Goal: Task Accomplishment & Management: Use online tool/utility

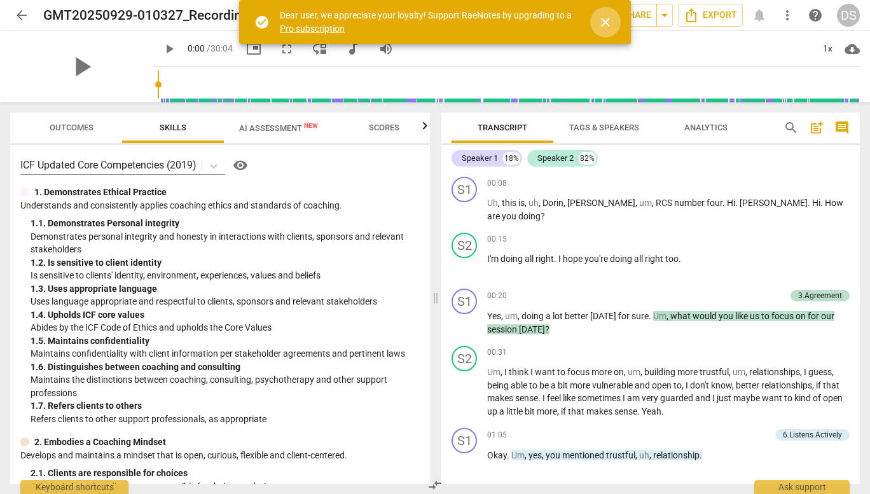
click at [602, 24] on span "close" at bounding box center [605, 22] width 15 height 15
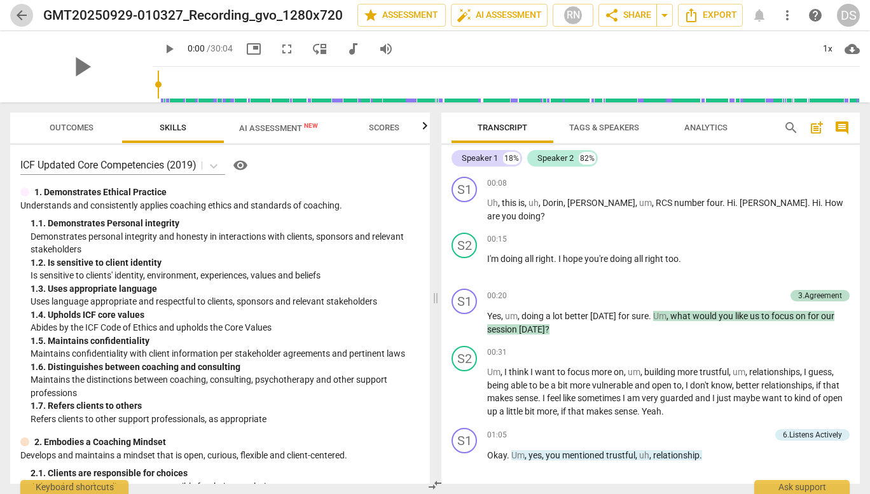
click at [29, 18] on span "arrow_back" at bounding box center [21, 15] width 15 height 15
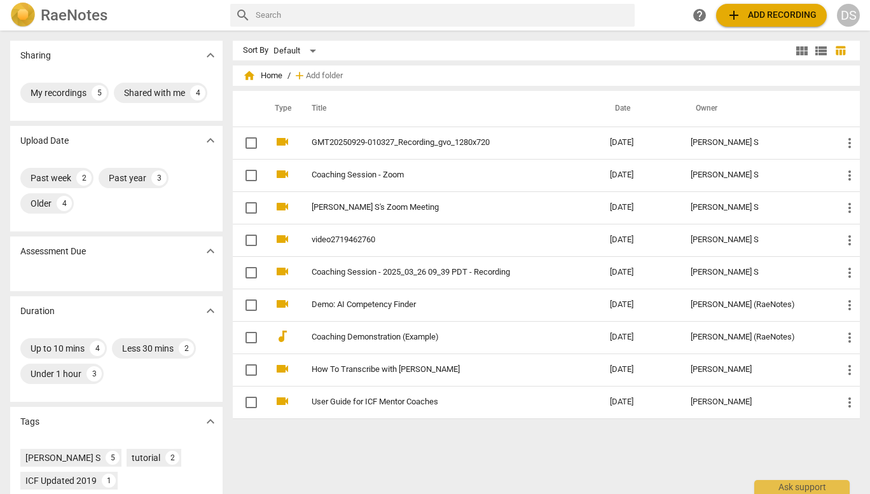
click at [762, 15] on span "add Add recording" at bounding box center [772, 15] width 90 height 15
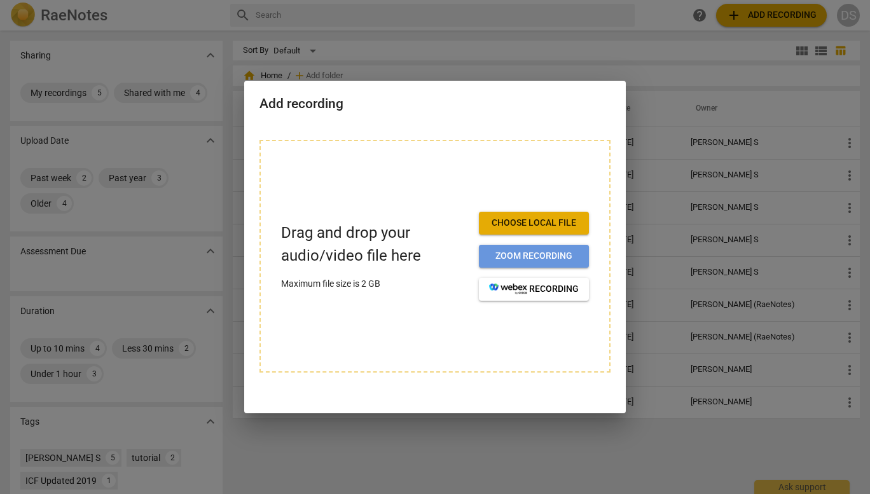
click at [536, 255] on span "Zoom recording" at bounding box center [534, 256] width 90 height 13
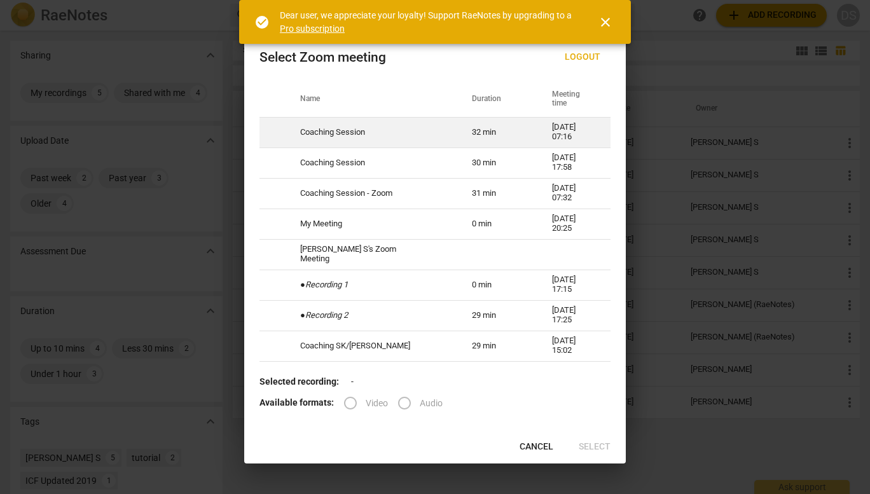
click at [347, 142] on td "Coaching Session" at bounding box center [371, 132] width 172 height 31
radio input "true"
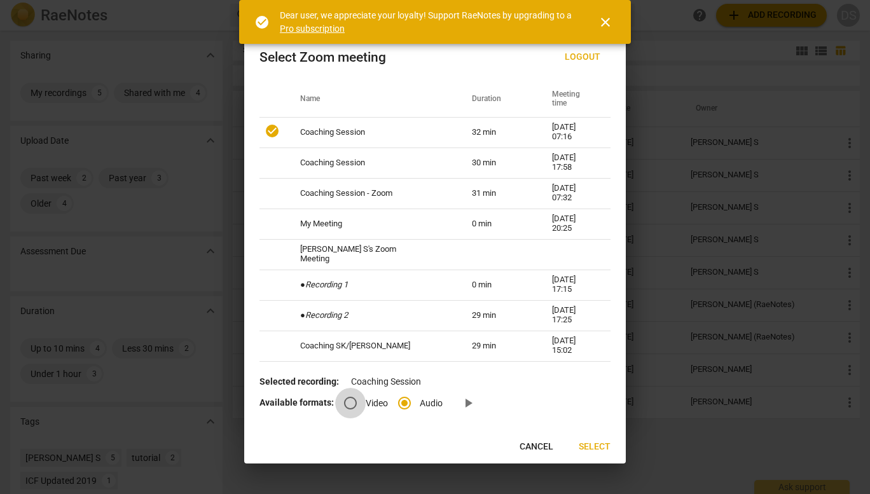
click at [363, 405] on input "Video" at bounding box center [350, 403] width 31 height 31
radio input "true"
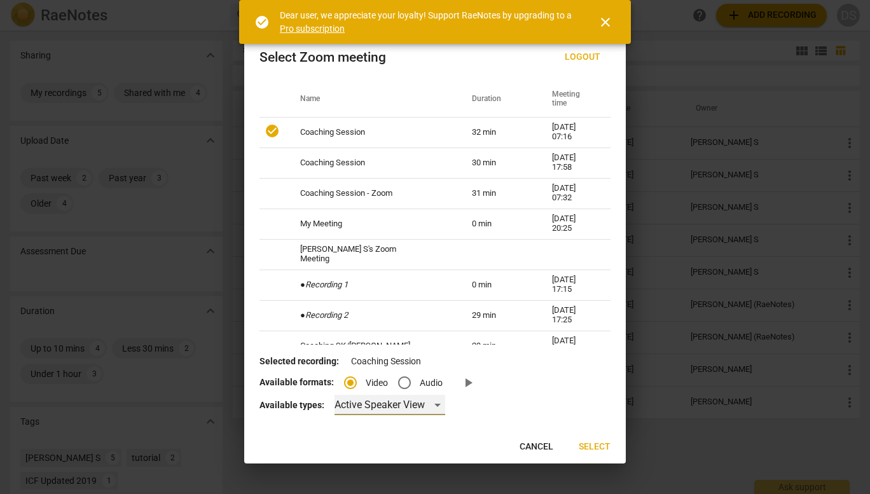
click at [421, 407] on div "Active Speaker View" at bounding box center [390, 405] width 111 height 20
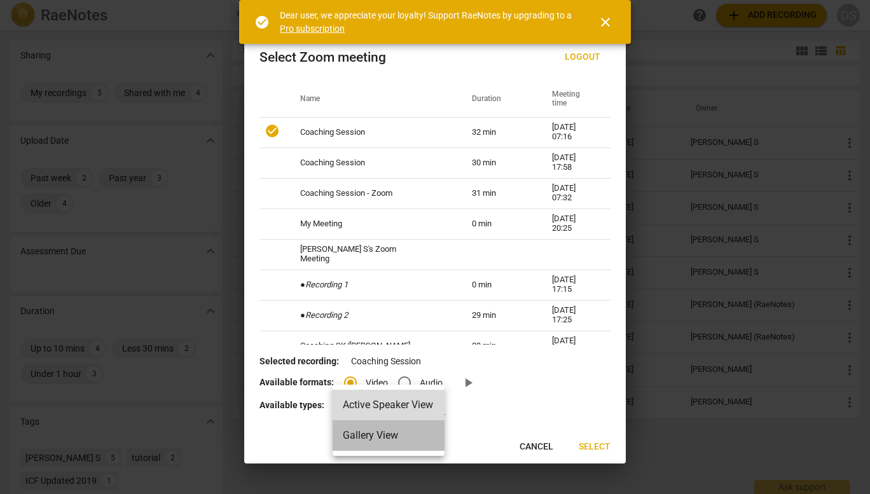
click at [407, 431] on li "Gallery View" at bounding box center [389, 436] width 112 height 31
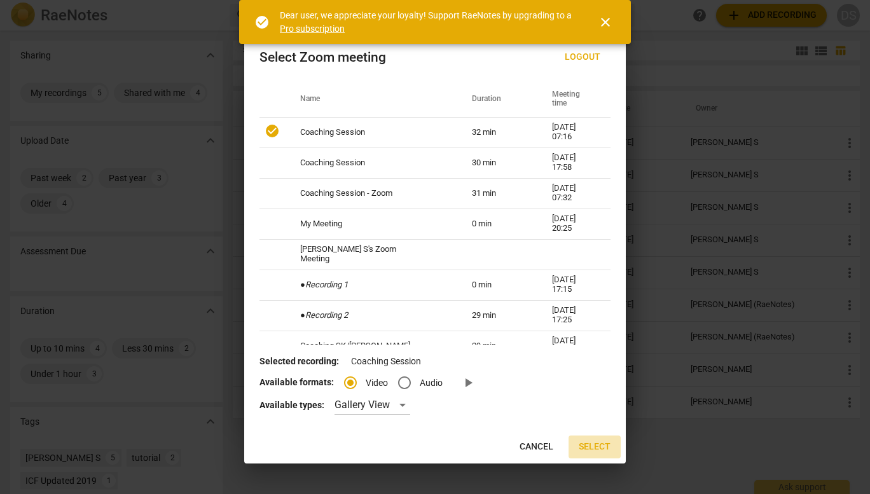
click at [601, 444] on span "Select" at bounding box center [595, 447] width 32 height 13
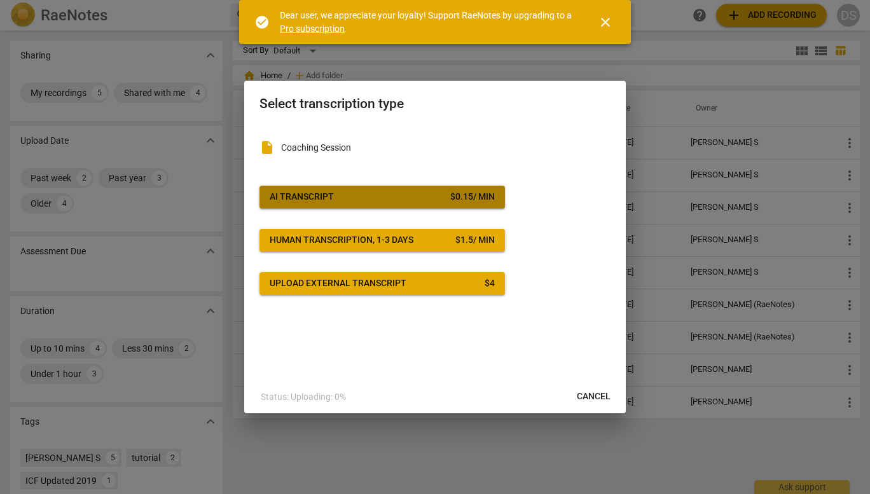
click at [481, 204] on button "AI Transcript $ 0.15 / min" at bounding box center [383, 197] width 246 height 23
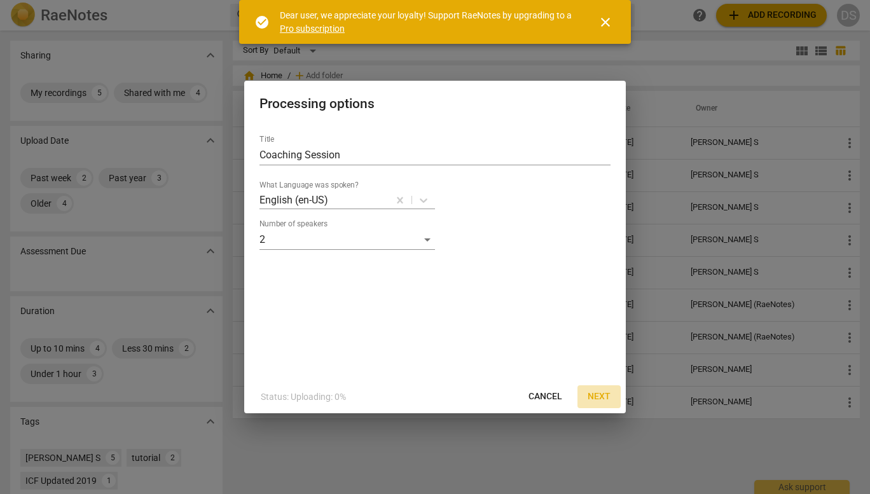
click at [597, 399] on span "Next" at bounding box center [599, 397] width 23 height 13
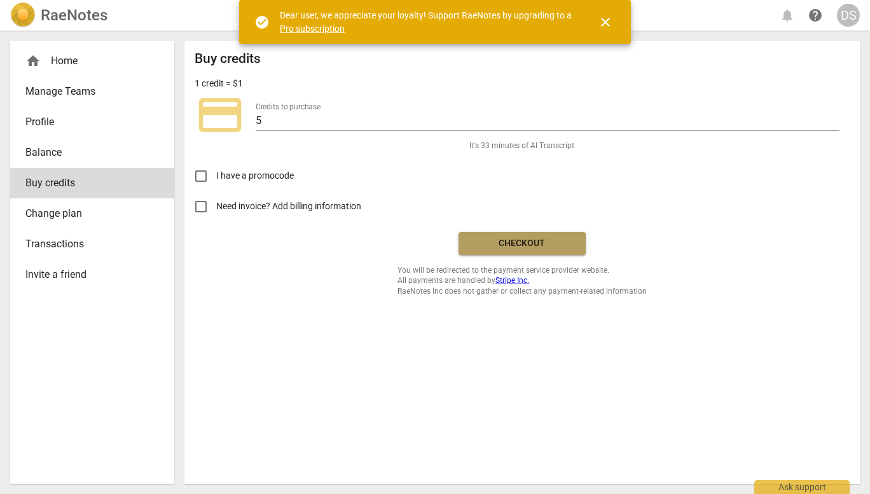
click at [537, 244] on span "Checkout" at bounding box center [522, 243] width 107 height 13
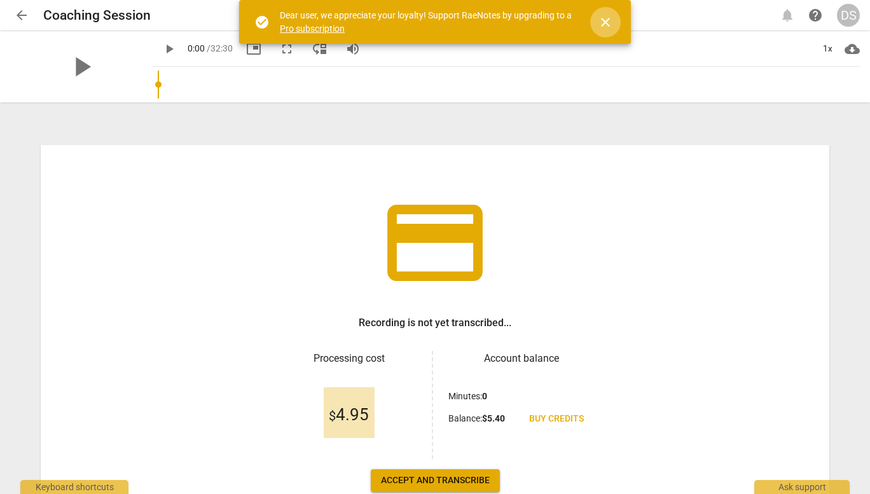
click at [615, 27] on span "close" at bounding box center [605, 22] width 31 height 15
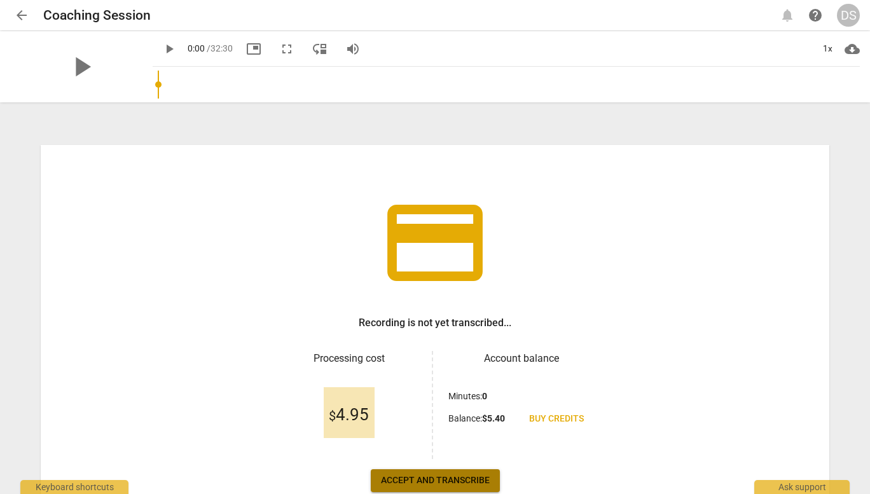
click at [429, 475] on span "Accept and transcribe" at bounding box center [435, 481] width 109 height 13
